Goal: Task Accomplishment & Management: Complete application form

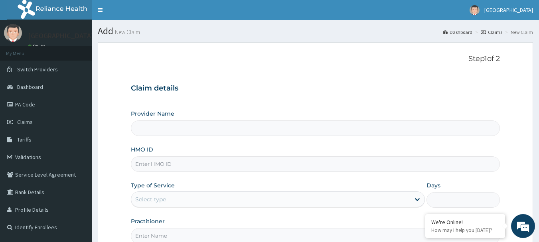
type input "[GEOGRAPHIC_DATA]"
click at [154, 165] on input "HMO ID" at bounding box center [315, 164] width 369 height 16
type input "SPR/10004/A"
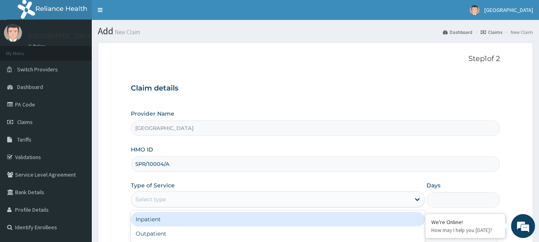
click at [147, 198] on div "Select type" at bounding box center [150, 199] width 31 height 8
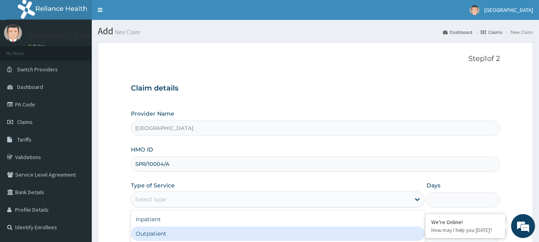
click at [155, 232] on div "Outpatient" at bounding box center [278, 233] width 294 height 14
type input "1"
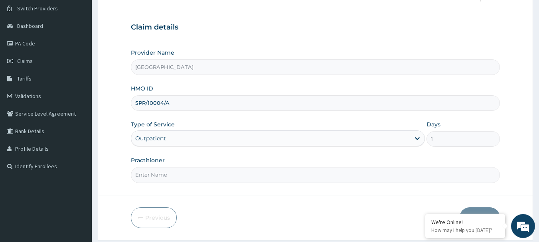
scroll to position [64, 0]
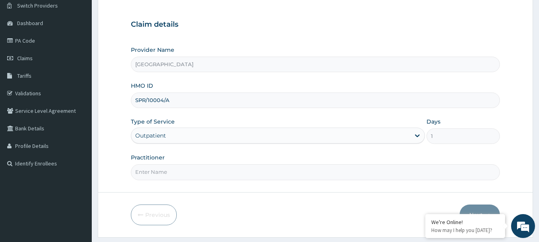
click at [159, 174] on input "Practitioner" at bounding box center [315, 172] width 369 height 16
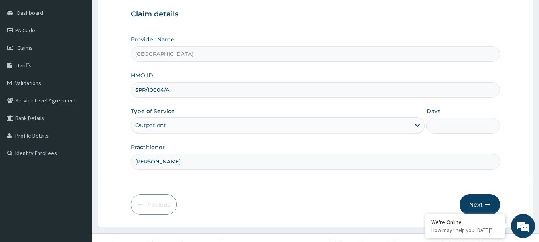
scroll to position [86, 0]
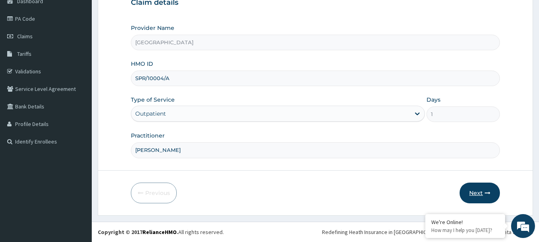
type input "[PERSON_NAME]"
click at [481, 195] on button "Next" at bounding box center [479, 193] width 40 height 21
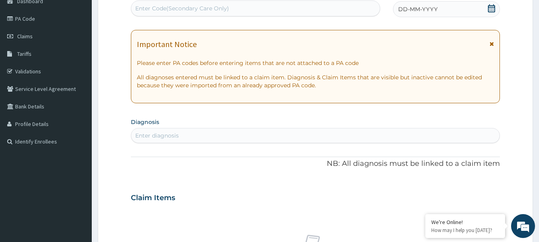
click at [156, 133] on div "Enter diagnosis" at bounding box center [156, 136] width 43 height 8
type input "FEVER"
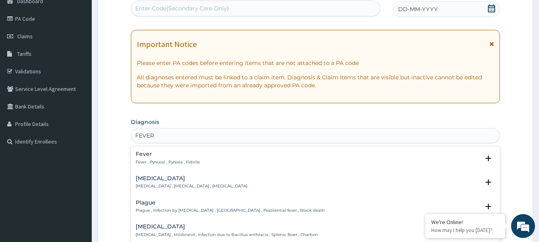
click at [180, 160] on p "Fever , Pyrexial , Pyrexia , Febrile" at bounding box center [168, 162] width 64 height 6
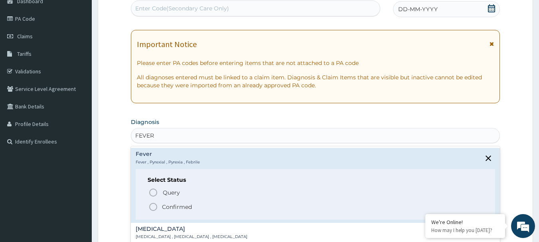
click at [169, 202] on span "Confirmed" at bounding box center [315, 207] width 335 height 10
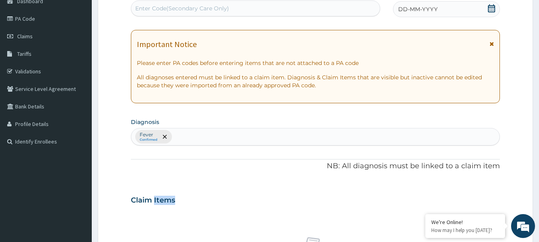
click at [169, 202] on h3 "Claim Items" at bounding box center [153, 200] width 44 height 9
click at [179, 136] on div "Fever Confirmed" at bounding box center [315, 136] width 368 height 17
type input "MALA"
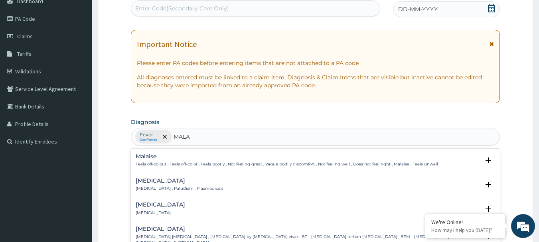
click at [172, 185] on div "[MEDICAL_DATA] [MEDICAL_DATA] , Paludism , Plasmodiosis" at bounding box center [180, 185] width 88 height 14
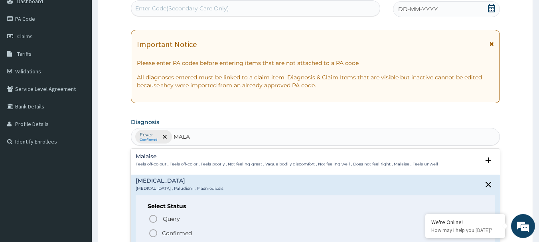
click at [166, 233] on p "Confirmed" at bounding box center [177, 233] width 30 height 8
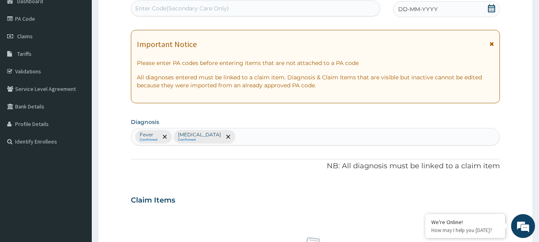
click at [492, 6] on icon at bounding box center [491, 8] width 7 height 8
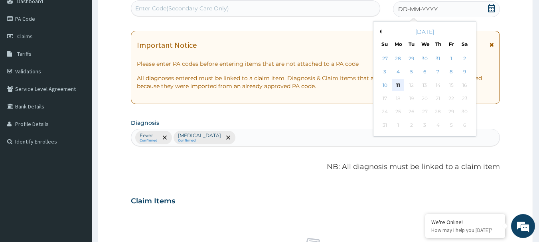
click at [400, 87] on div "11" at bounding box center [398, 85] width 12 height 12
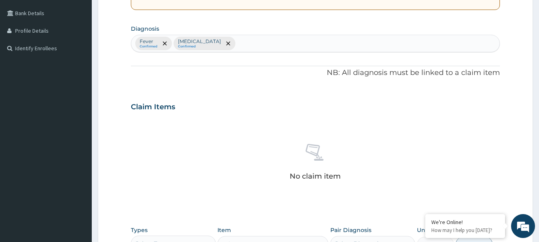
scroll to position [181, 0]
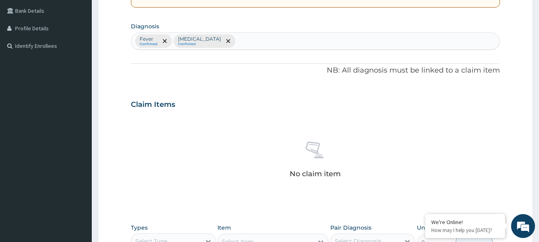
click at [217, 41] on div "Fever Confirmed [MEDICAL_DATA] Confirmed" at bounding box center [315, 41] width 368 height 17
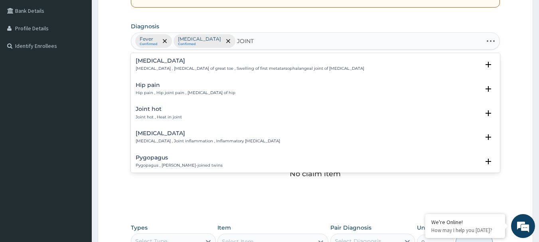
type input "JOINT P"
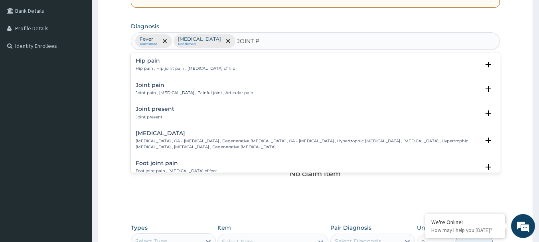
click at [188, 90] on p "Joint pain , [MEDICAL_DATA] , Painful joint , Articular pain" at bounding box center [195, 93] width 118 height 6
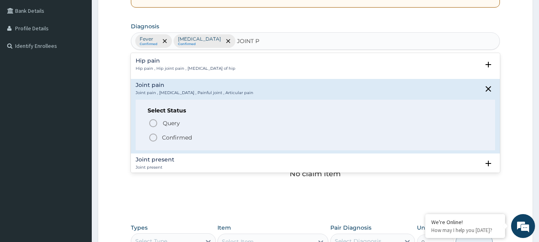
click at [153, 140] on icon "status option filled" at bounding box center [153, 138] width 10 height 10
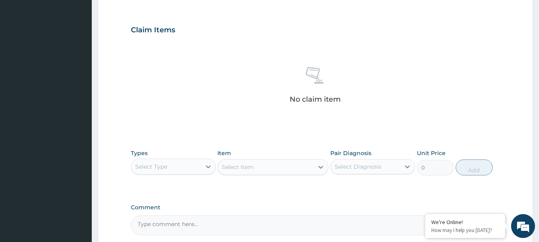
scroll to position [277, 0]
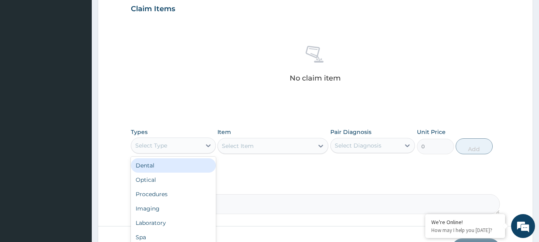
click at [171, 145] on div "Select Type" at bounding box center [166, 145] width 70 height 13
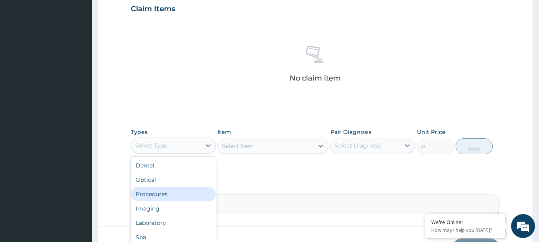
click at [167, 196] on div "Procedures" at bounding box center [173, 194] width 85 height 14
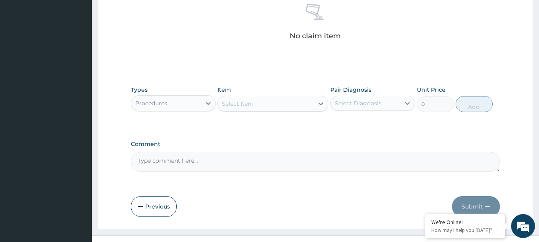
scroll to position [325, 0]
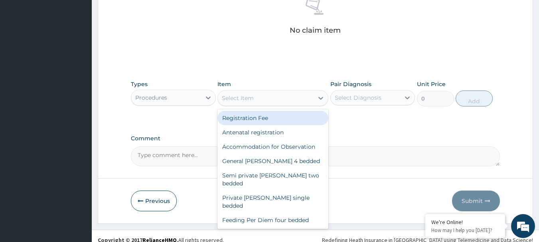
click at [269, 97] on div "Select Item" at bounding box center [266, 98] width 96 height 13
click at [272, 118] on div "Registration Fee" at bounding box center [272, 118] width 111 height 14
type input "2150"
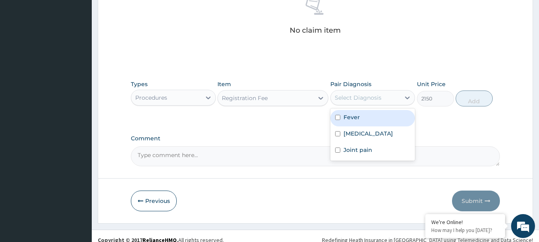
click at [355, 94] on div "Select Diagnosis" at bounding box center [357, 98] width 47 height 8
click at [361, 120] on div "Fever" at bounding box center [372, 118] width 85 height 16
checkbox input "true"
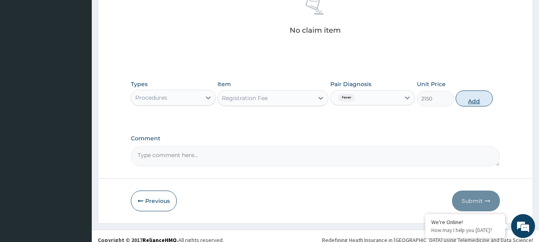
click at [465, 103] on button "Add" at bounding box center [473, 98] width 37 height 16
type input "0"
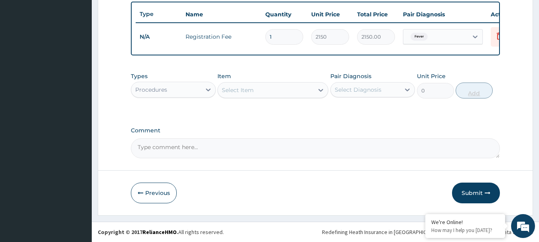
scroll to position [301, 0]
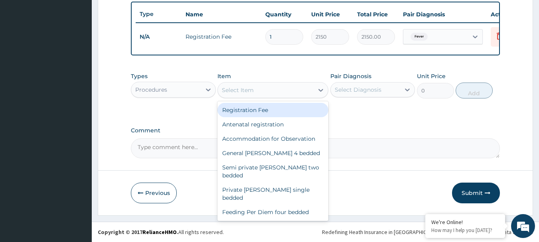
click at [237, 88] on div "Select Item" at bounding box center [238, 90] width 32 height 8
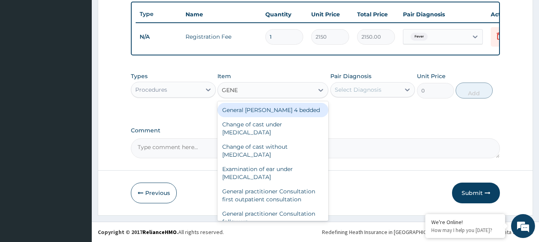
type input "GENER"
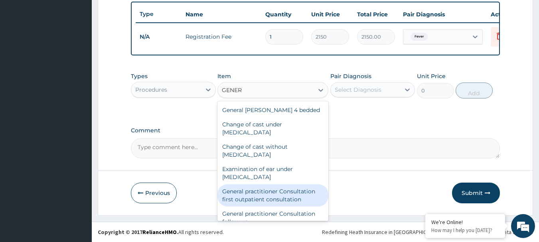
click at [291, 197] on div "General practitioner Consultation first outpatient consultation" at bounding box center [272, 195] width 111 height 22
type input "3547.5"
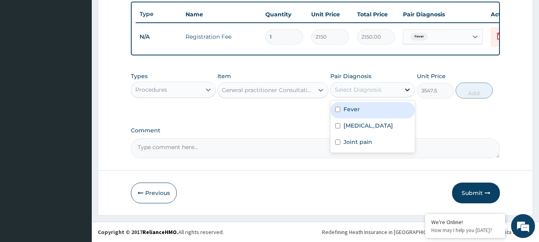
click at [407, 88] on icon at bounding box center [407, 90] width 8 height 8
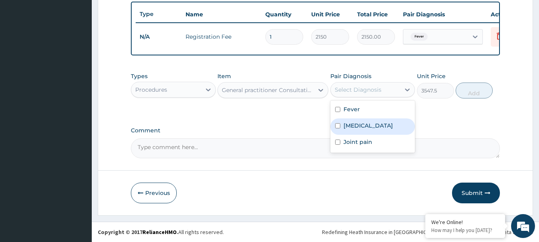
click at [371, 128] on div "[MEDICAL_DATA]" at bounding box center [372, 126] width 85 height 16
checkbox input "true"
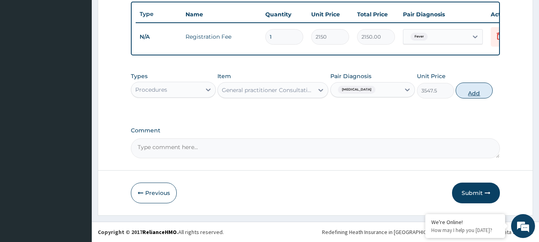
click at [473, 88] on button "Add" at bounding box center [473, 91] width 37 height 16
type input "0"
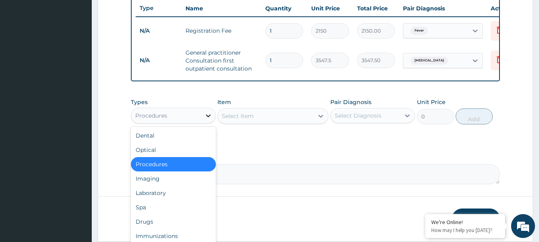
click at [204, 118] on icon at bounding box center [208, 116] width 8 height 8
click at [167, 193] on div "Laboratory" at bounding box center [173, 193] width 85 height 14
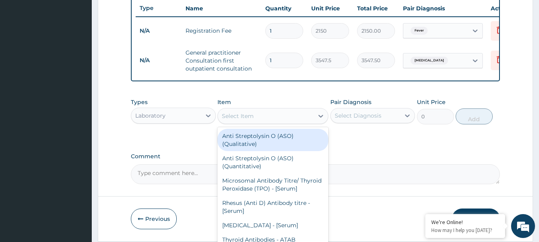
click at [236, 120] on div "Select Item" at bounding box center [238, 116] width 32 height 8
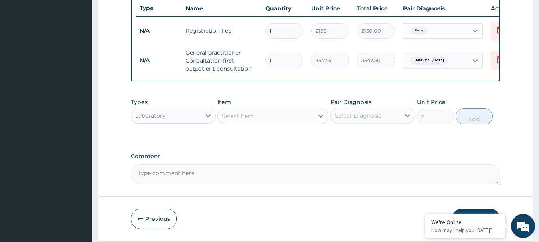
click at [233, 120] on div "Select Item" at bounding box center [238, 116] width 32 height 8
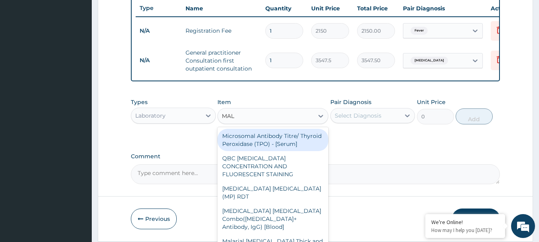
type input "MALA"
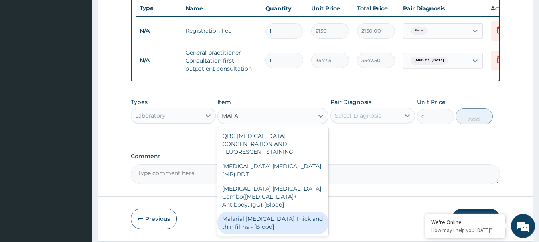
click at [276, 212] on div "Malarial [MEDICAL_DATA] Thick and thin films - [Blood]" at bounding box center [272, 223] width 111 height 22
type input "1612.5"
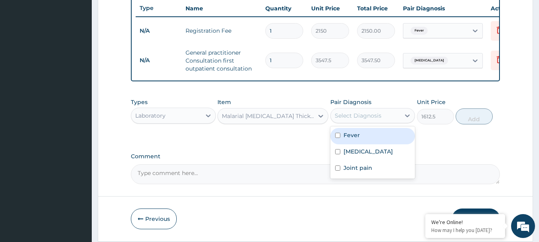
click at [382, 118] on div "Select Diagnosis" at bounding box center [365, 115] width 70 height 13
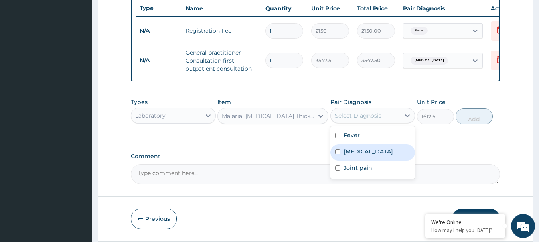
click at [385, 158] on div "[MEDICAL_DATA]" at bounding box center [372, 152] width 85 height 16
checkbox input "true"
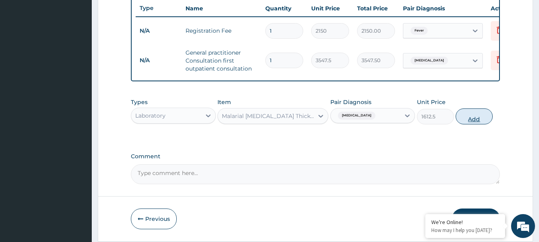
click at [469, 124] on button "Add" at bounding box center [473, 116] width 37 height 16
type input "0"
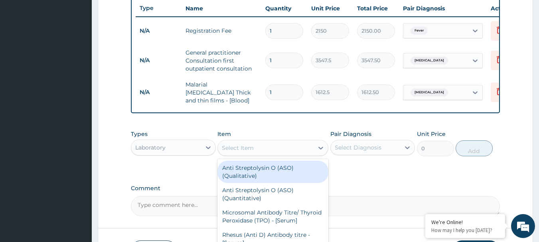
click at [241, 148] on div "Select Item" at bounding box center [238, 148] width 32 height 8
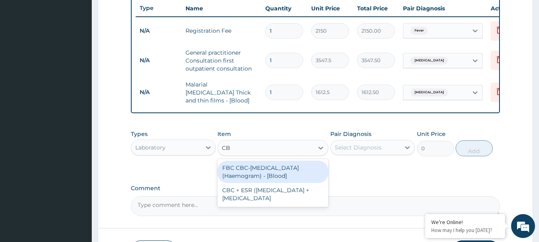
type input "CBC"
click at [276, 173] on div "FBC CBC-[MEDICAL_DATA] (Haemogram) - [Blood]" at bounding box center [272, 172] width 111 height 22
type input "4300"
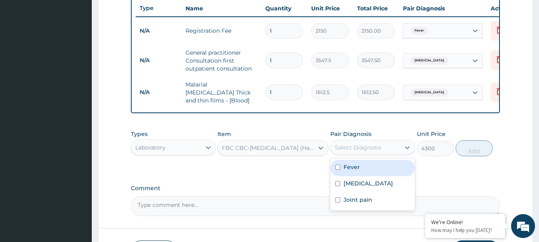
click at [384, 154] on div "Select Diagnosis" at bounding box center [365, 147] width 70 height 13
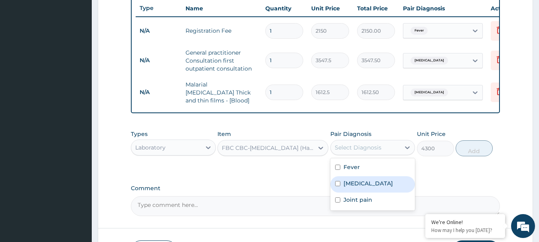
click at [376, 185] on div "[MEDICAL_DATA]" at bounding box center [372, 184] width 85 height 16
checkbox input "true"
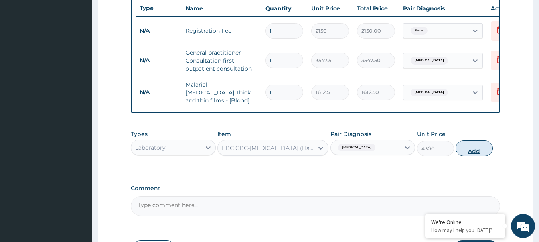
click at [473, 150] on button "Add" at bounding box center [473, 148] width 37 height 16
type input "0"
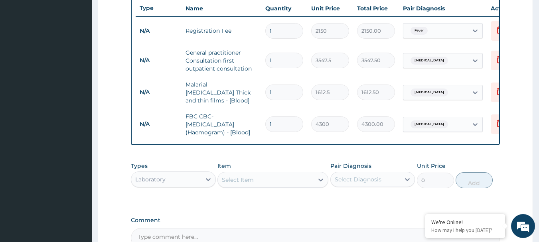
click at [185, 178] on div "Laboratory" at bounding box center [166, 179] width 70 height 13
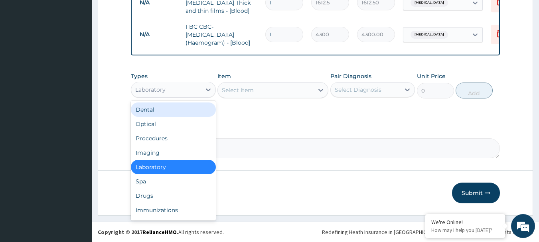
scroll to position [392, 0]
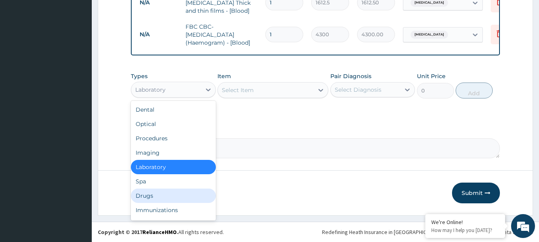
click at [157, 191] on div "Drugs" at bounding box center [173, 196] width 85 height 14
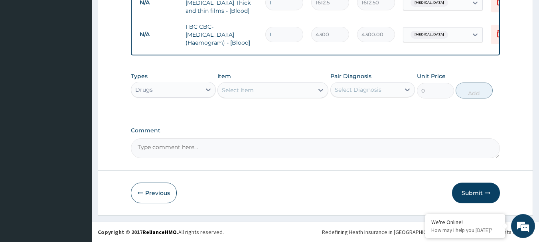
click at [239, 90] on div "Select Item" at bounding box center [238, 90] width 32 height 8
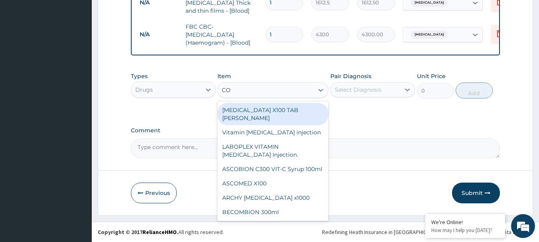
type input "COA"
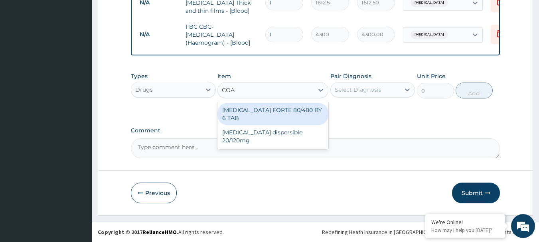
click at [299, 111] on div "[MEDICAL_DATA] FORTE 80/480 BY 6 TAB" at bounding box center [272, 114] width 111 height 22
type input "408.5"
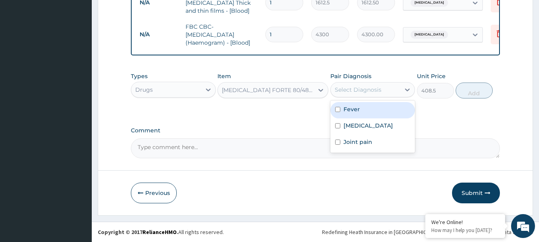
click at [368, 88] on div "Select Diagnosis" at bounding box center [357, 90] width 47 height 8
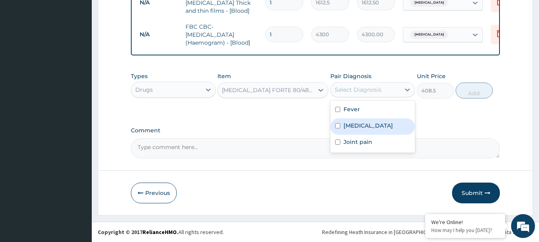
click at [364, 123] on div "[MEDICAL_DATA]" at bounding box center [372, 126] width 85 height 16
checkbox input "true"
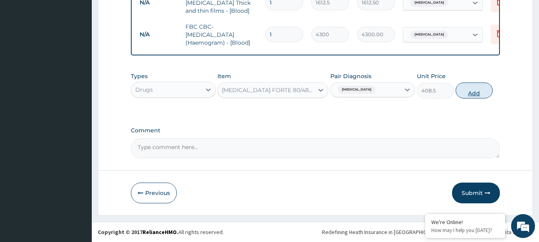
click at [472, 90] on button "Add" at bounding box center [473, 91] width 37 height 16
type input "0"
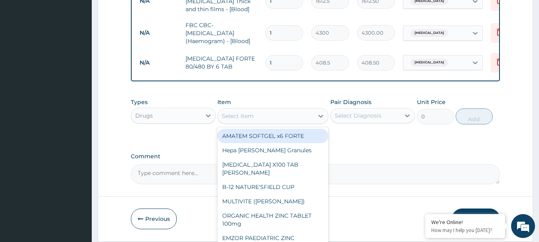
click at [239, 116] on div "Select Item" at bounding box center [238, 116] width 32 height 8
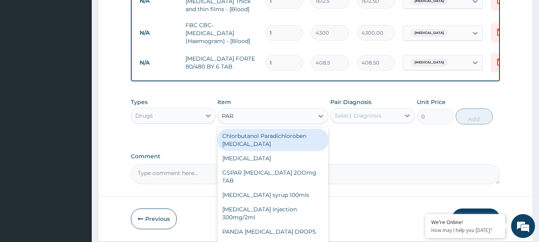
type input "PARA"
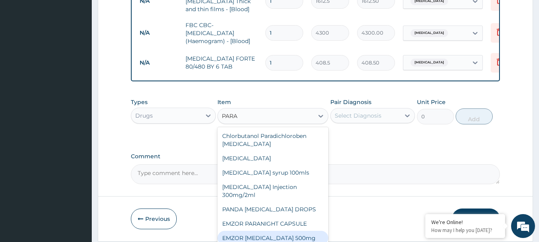
click at [302, 240] on div "EMZOR [MEDICAL_DATA] 500mg" at bounding box center [272, 238] width 111 height 14
type input "21.5"
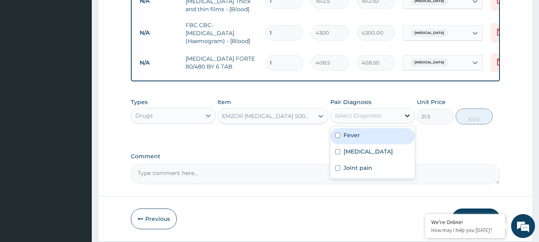
click at [405, 115] on icon at bounding box center [407, 116] width 8 height 8
click at [387, 138] on div "Fever" at bounding box center [372, 136] width 85 height 16
checkbox input "true"
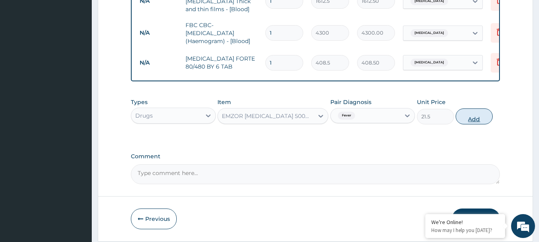
click at [469, 116] on button "Add" at bounding box center [473, 116] width 37 height 16
type input "0"
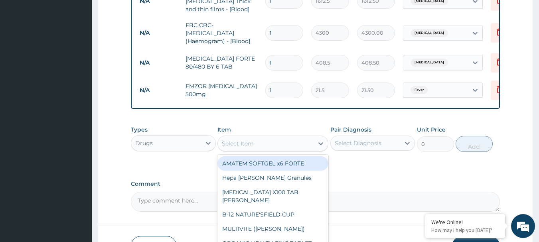
click at [245, 146] on div "Select Item" at bounding box center [238, 144] width 32 height 8
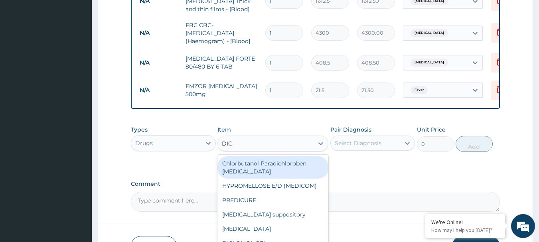
type input "DICL"
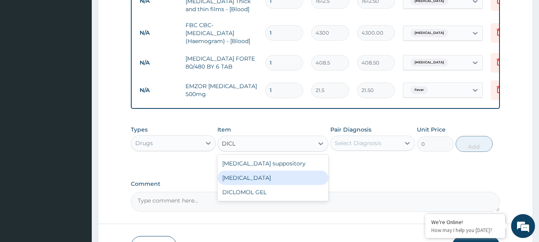
click at [248, 183] on div "[MEDICAL_DATA]" at bounding box center [272, 178] width 111 height 14
type input "322.5"
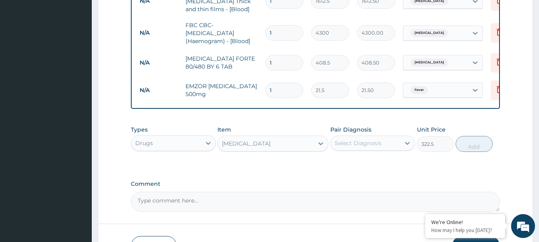
click at [354, 147] on div "Select Diagnosis" at bounding box center [357, 143] width 47 height 8
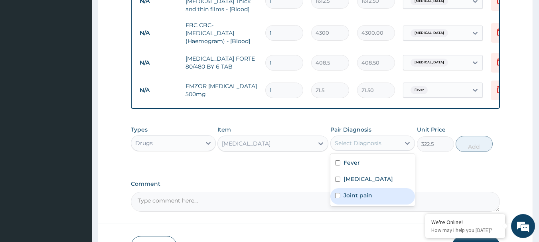
click at [366, 196] on label "Joint pain" at bounding box center [357, 195] width 29 height 8
checkbox input "true"
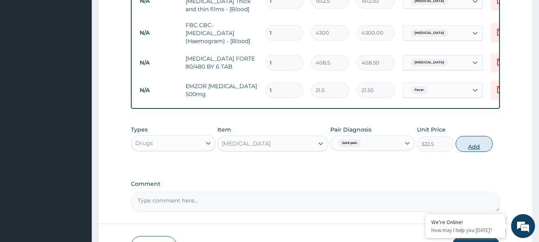
click at [471, 145] on button "Add" at bounding box center [473, 144] width 37 height 16
type input "0"
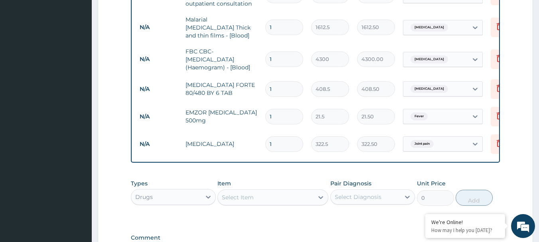
scroll to position [366, 0]
